Goal: Task Accomplishment & Management: Use online tool/utility

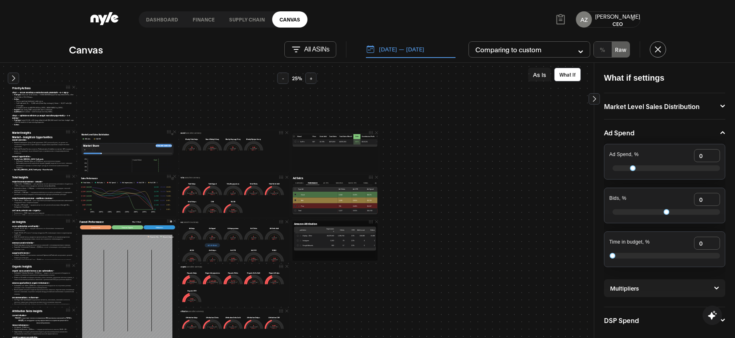
scroll to position [84, 0]
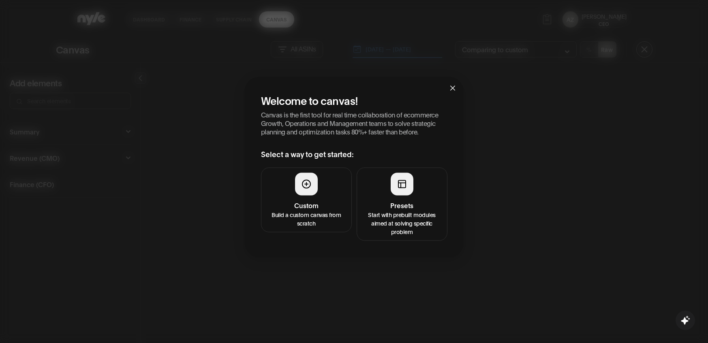
click at [391, 238] on button "Presets Start with prebuilt modules aimed at solving specific problem" at bounding box center [402, 203] width 91 height 73
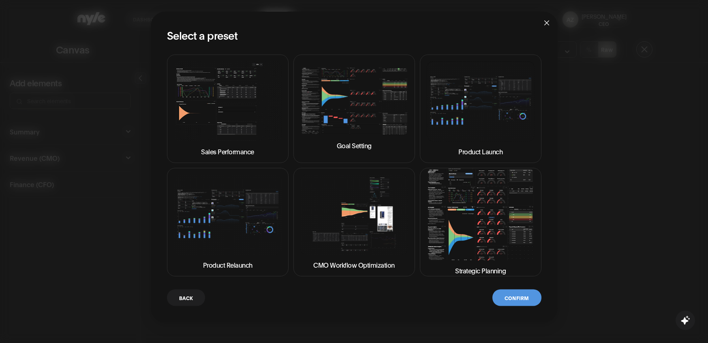
click at [546, 28] on span "Close" at bounding box center [547, 22] width 22 height 22
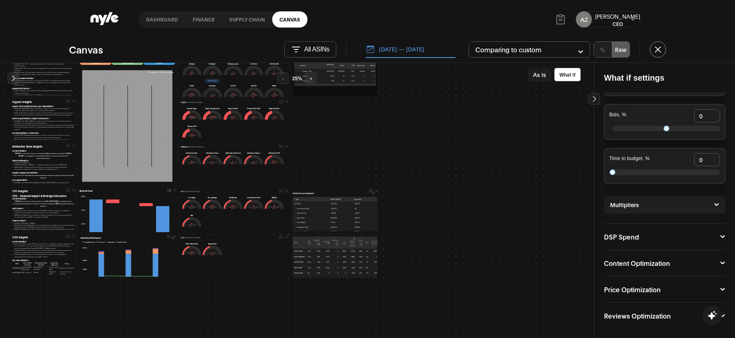
scroll to position [163, 0]
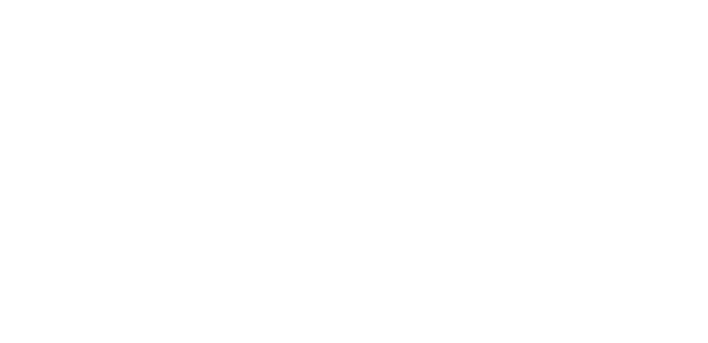
click at [643, 0] on html at bounding box center [354, 0] width 708 height 0
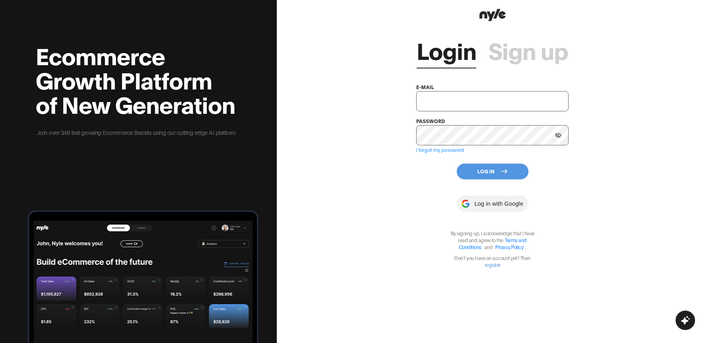
type input "[EMAIL_ADDRESS][PERSON_NAME]"
click at [485, 170] on button "Log In" at bounding box center [493, 172] width 72 height 16
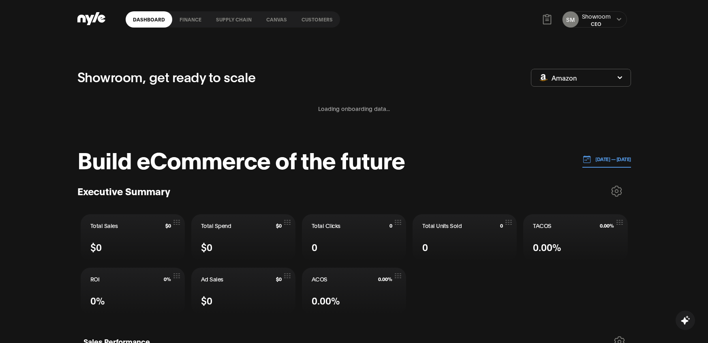
click at [307, 20] on link "Customers" at bounding box center [317, 19] width 46 height 16
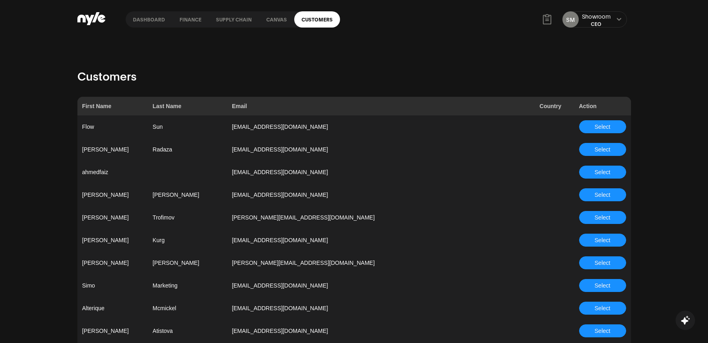
scroll to position [2180, 0]
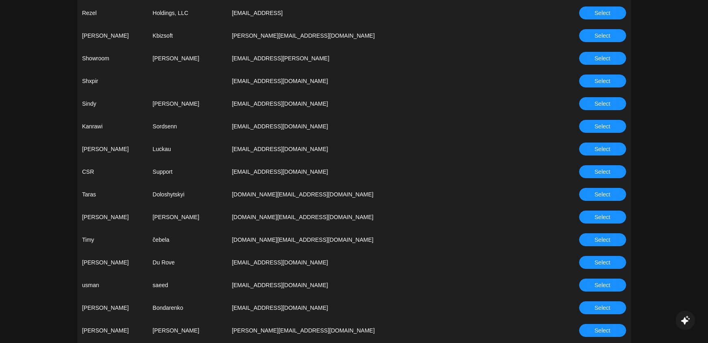
click at [591, 174] on button "Select" at bounding box center [602, 171] width 47 height 13
